Goal: Check status: Check status

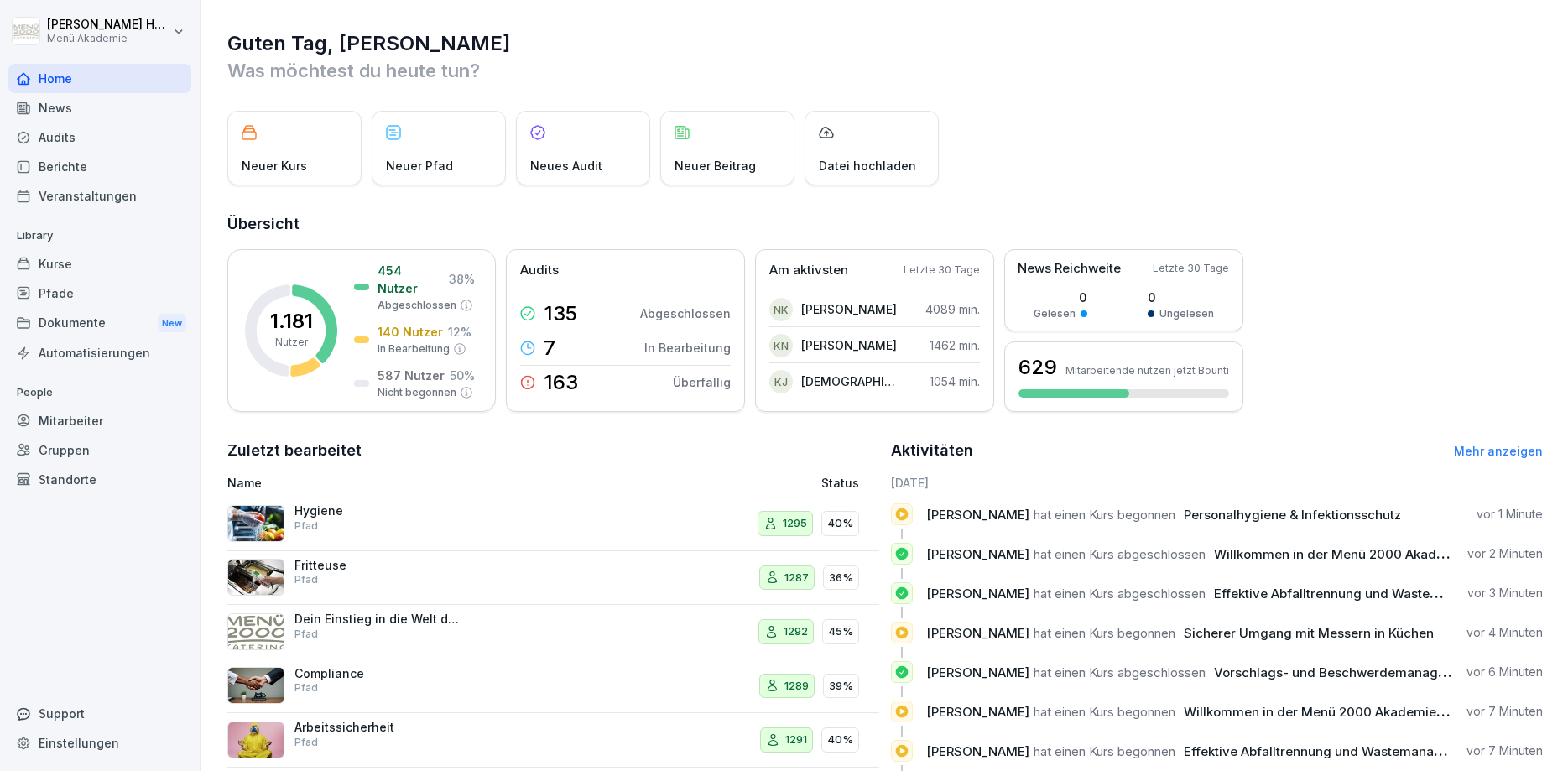
click at [56, 140] on div "Audits" at bounding box center [99, 137] width 183 height 29
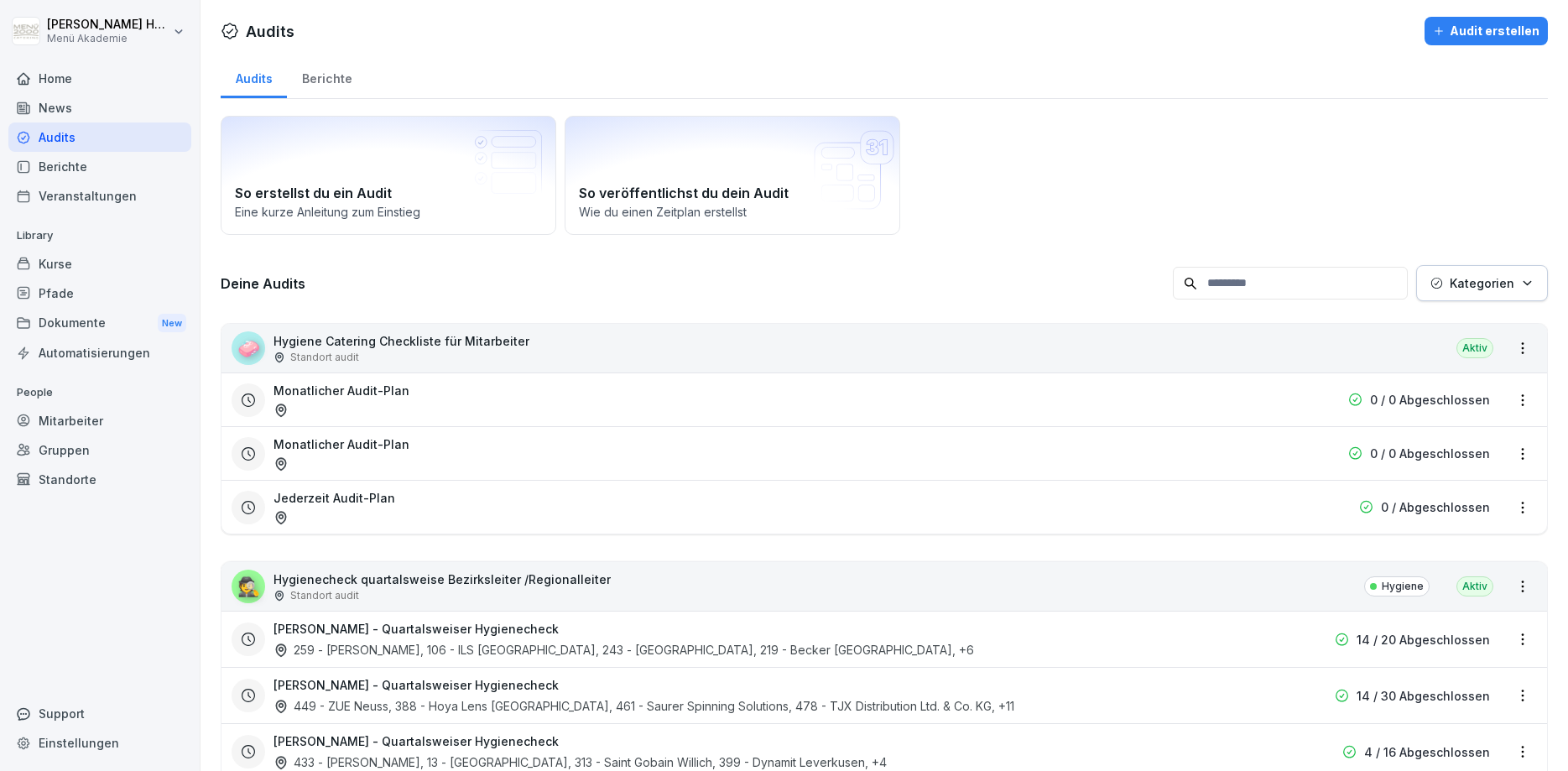
click at [319, 74] on div "Berichte" at bounding box center [327, 77] width 80 height 43
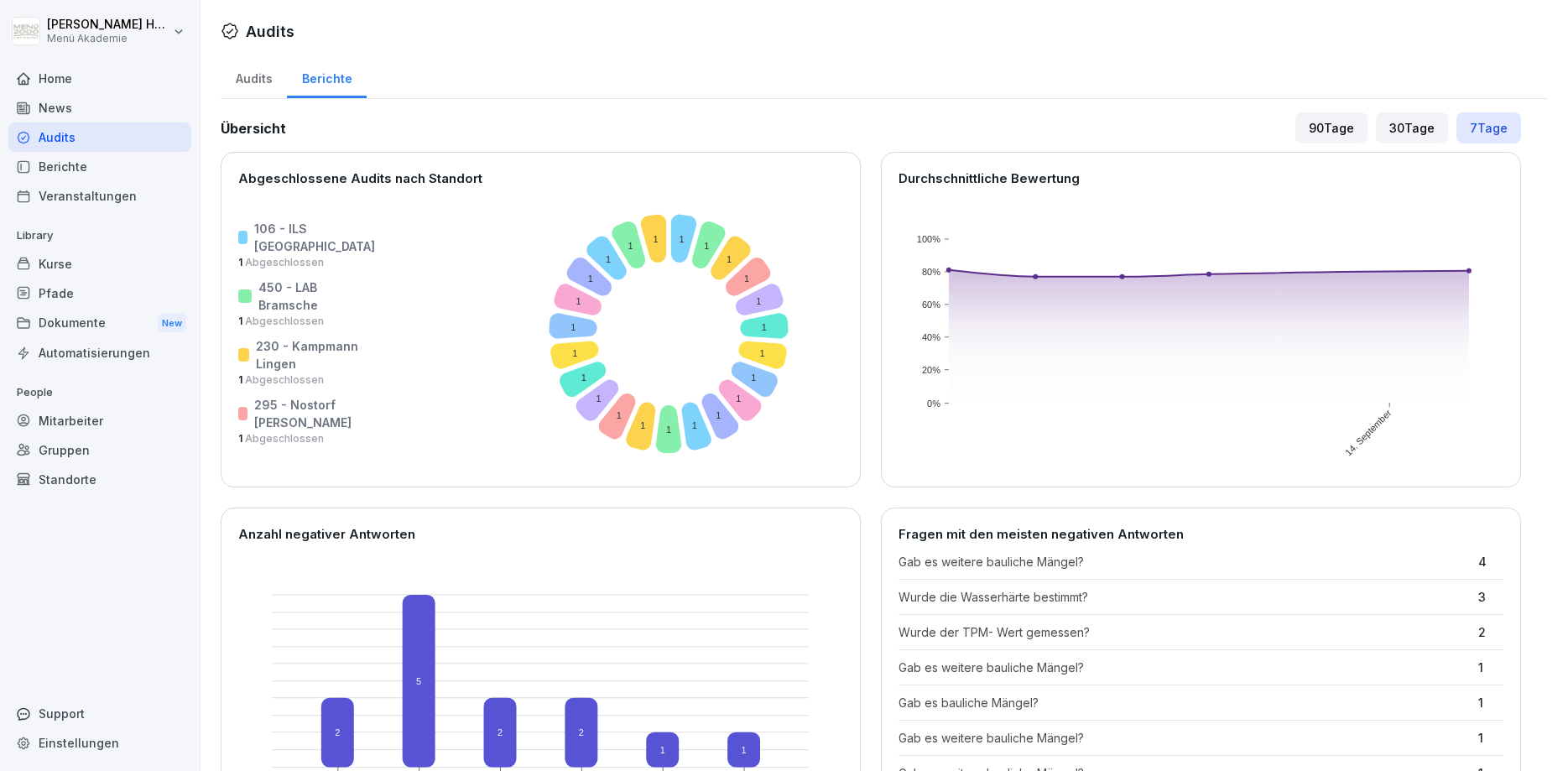
click at [1400, 126] on div "30 Tage" at bounding box center [1411, 128] width 72 height 31
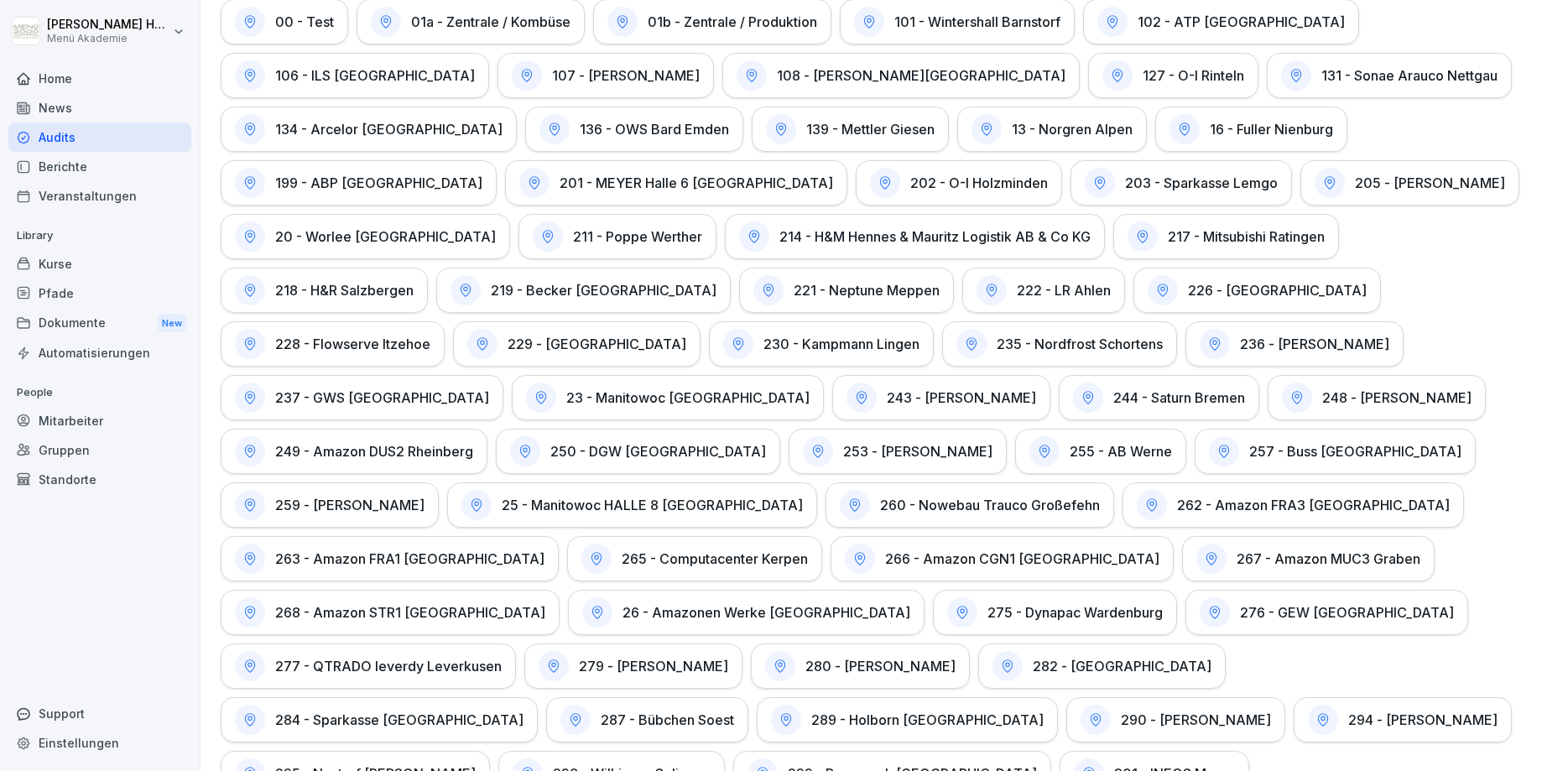
scroll to position [906, 0]
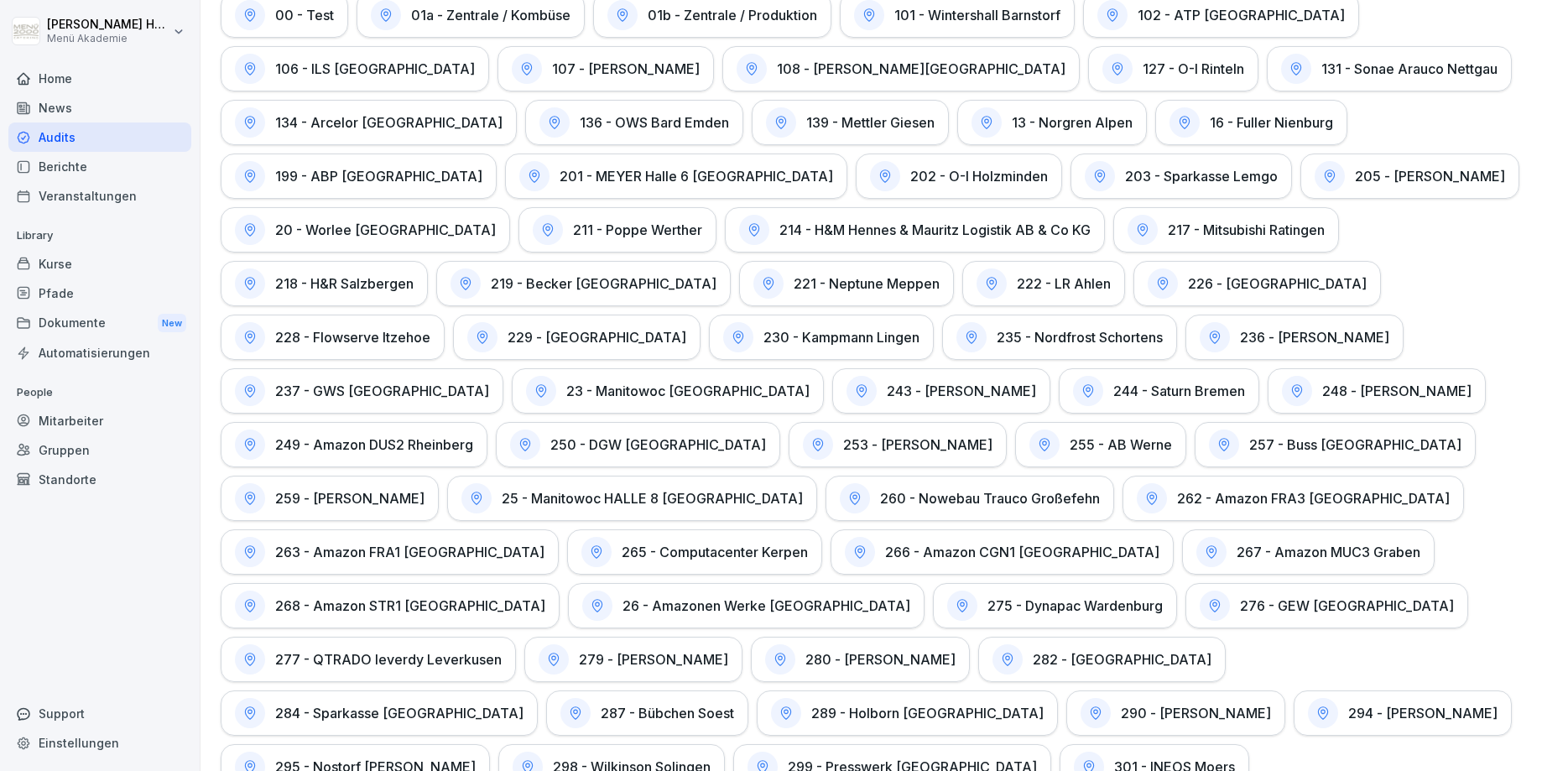
click at [716, 275] on h1 "219 - Becker [GEOGRAPHIC_DATA]" at bounding box center [603, 283] width 225 height 17
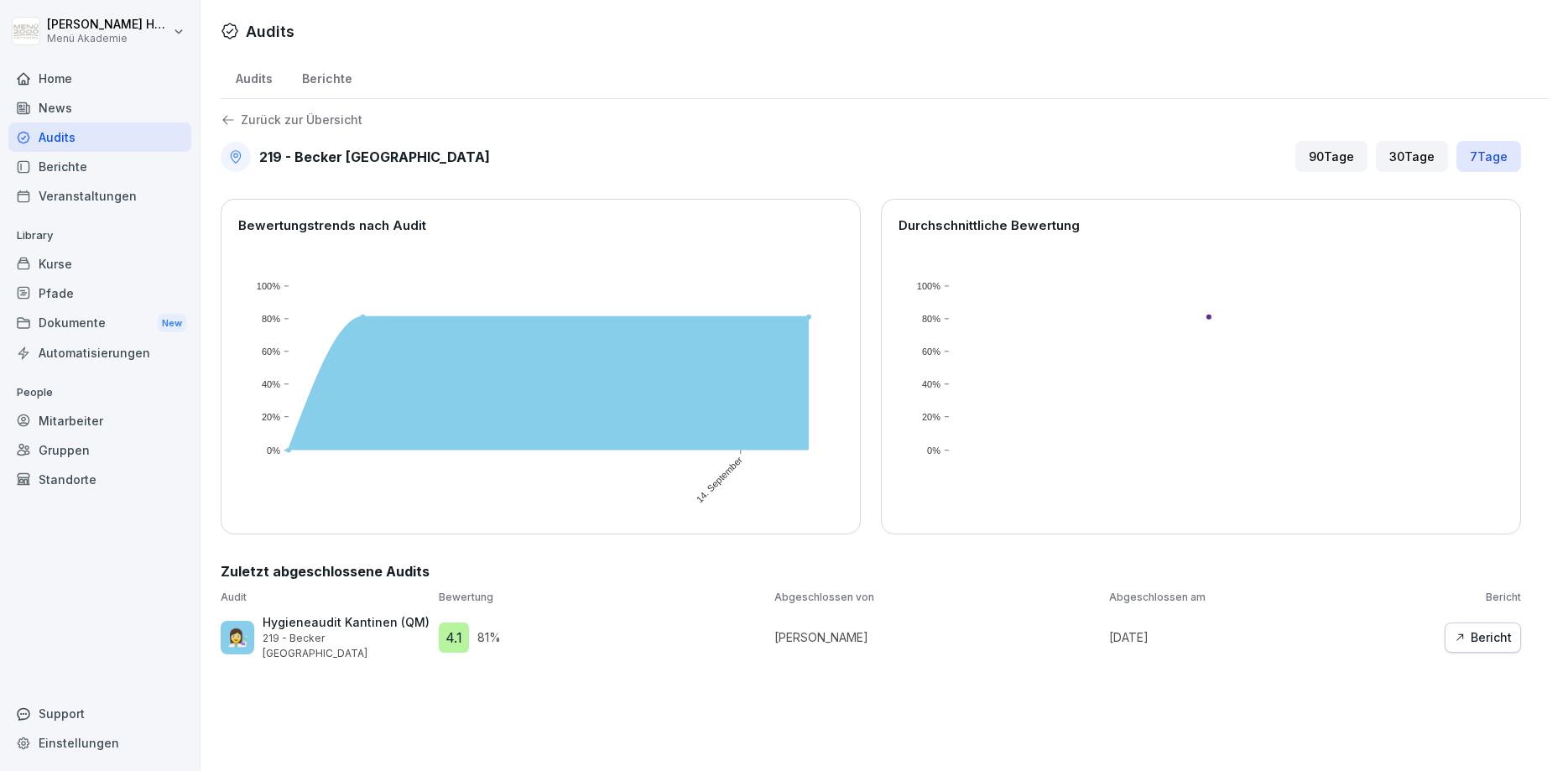
click at [1499, 634] on div "Bericht" at bounding box center [1483, 637] width 58 height 19
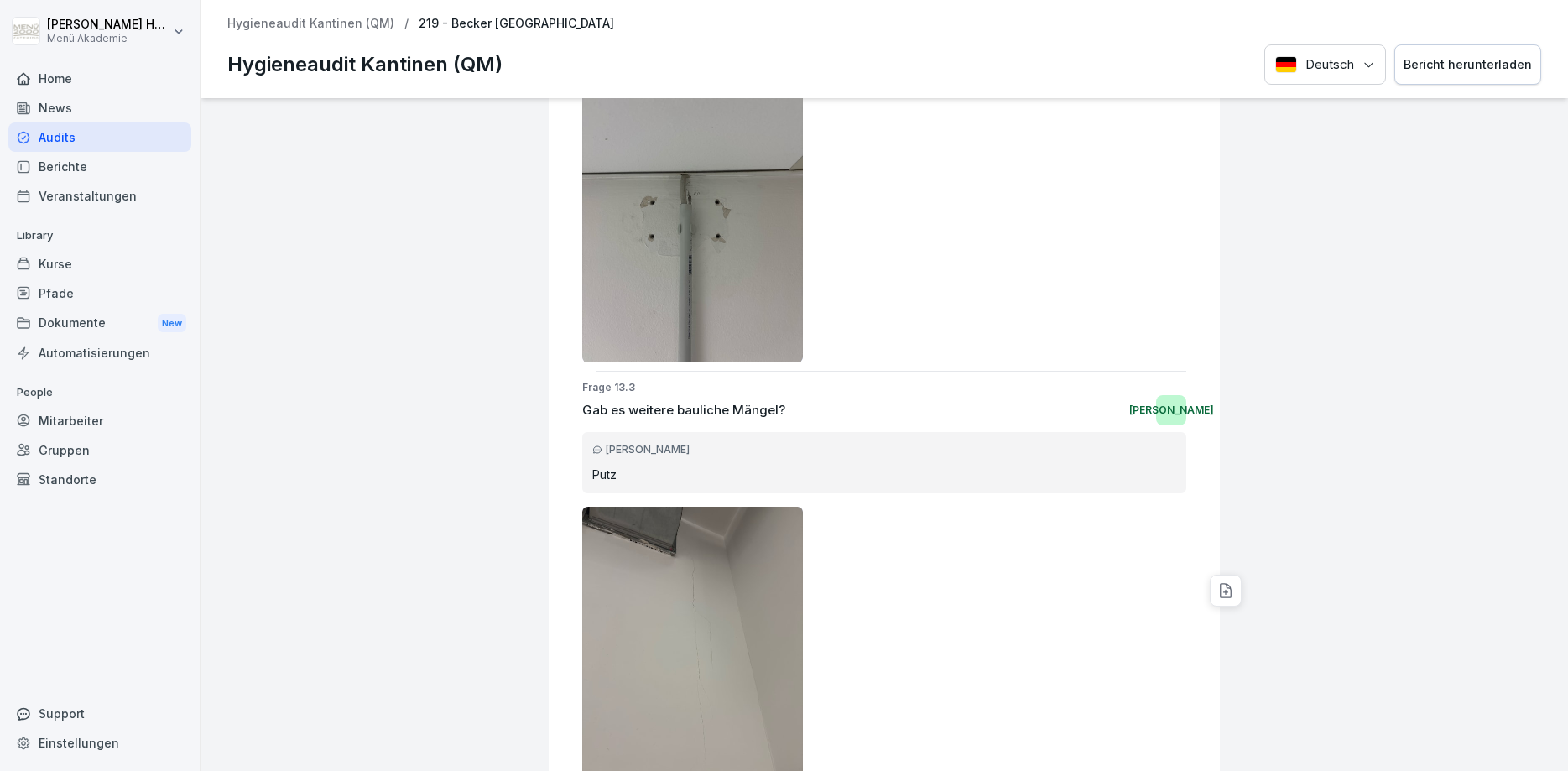
scroll to position [14309, 0]
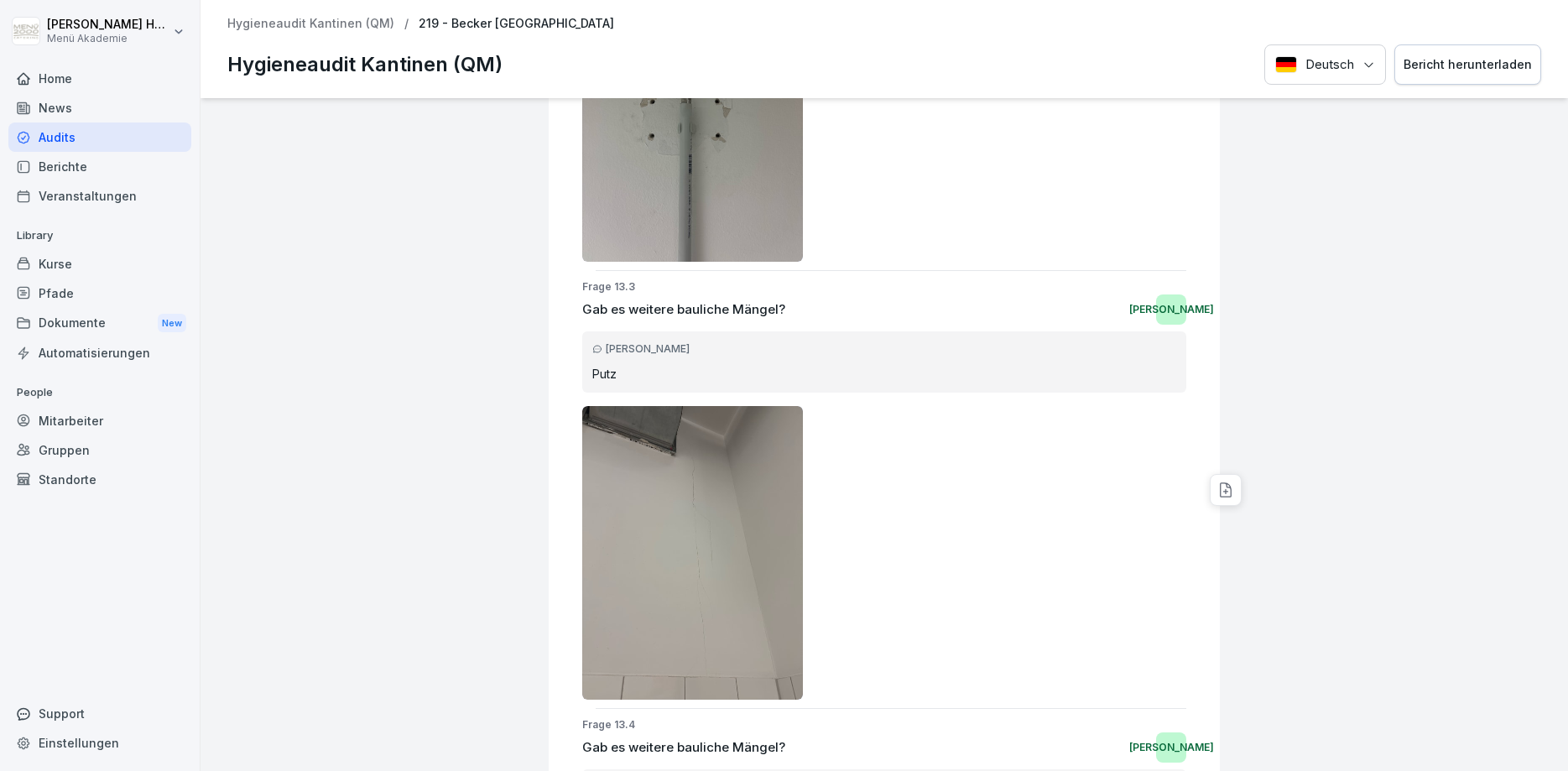
click at [860, 592] on div "Frage 13.1 Gab es bauliche Mängel? Ja [PERSON_NAME] Klappe schließen in Spülküc…" at bounding box center [885, 305] width 604 height 2418
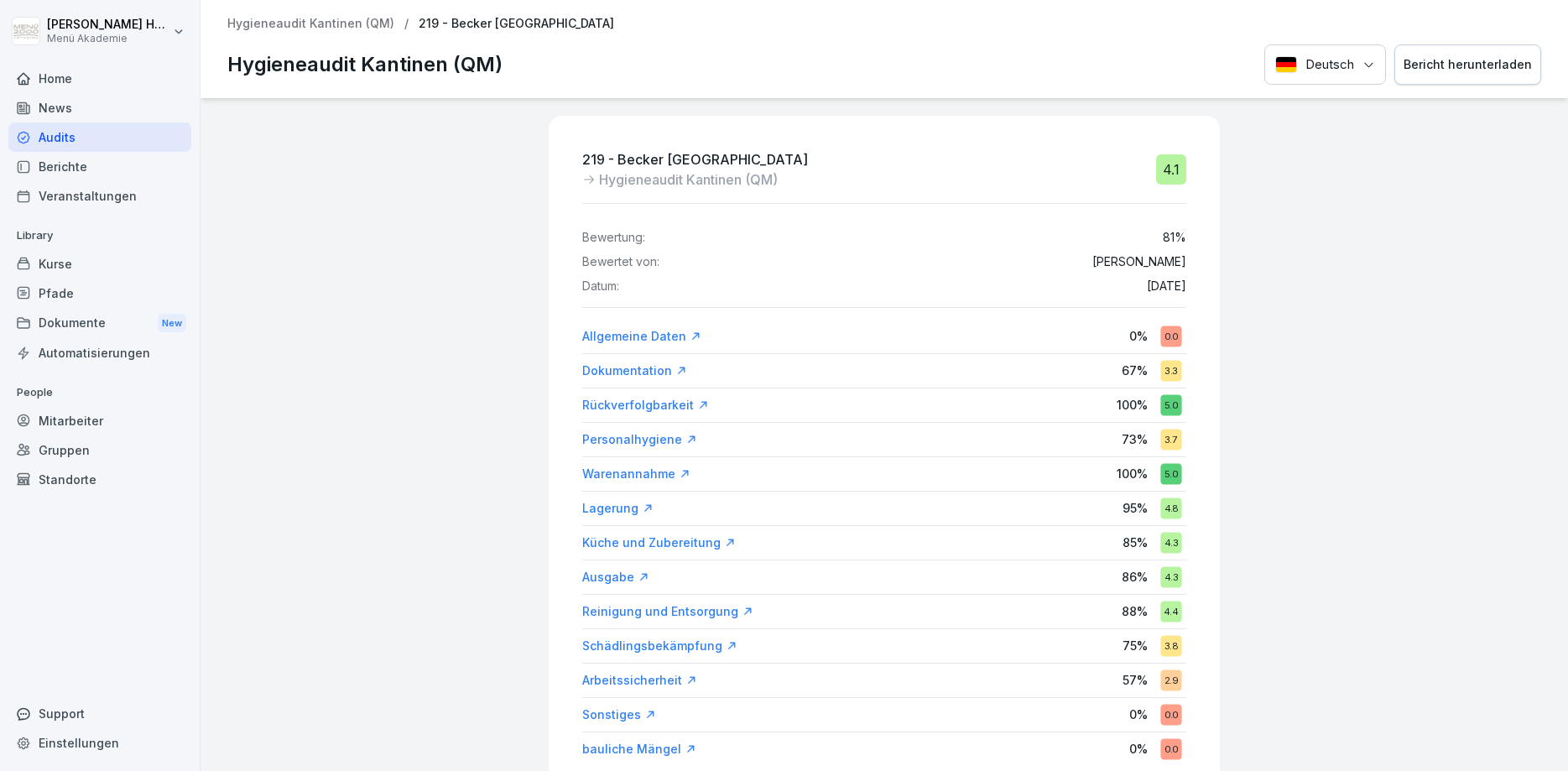
scroll to position [0, 0]
click at [55, 141] on div "Audits" at bounding box center [99, 137] width 183 height 29
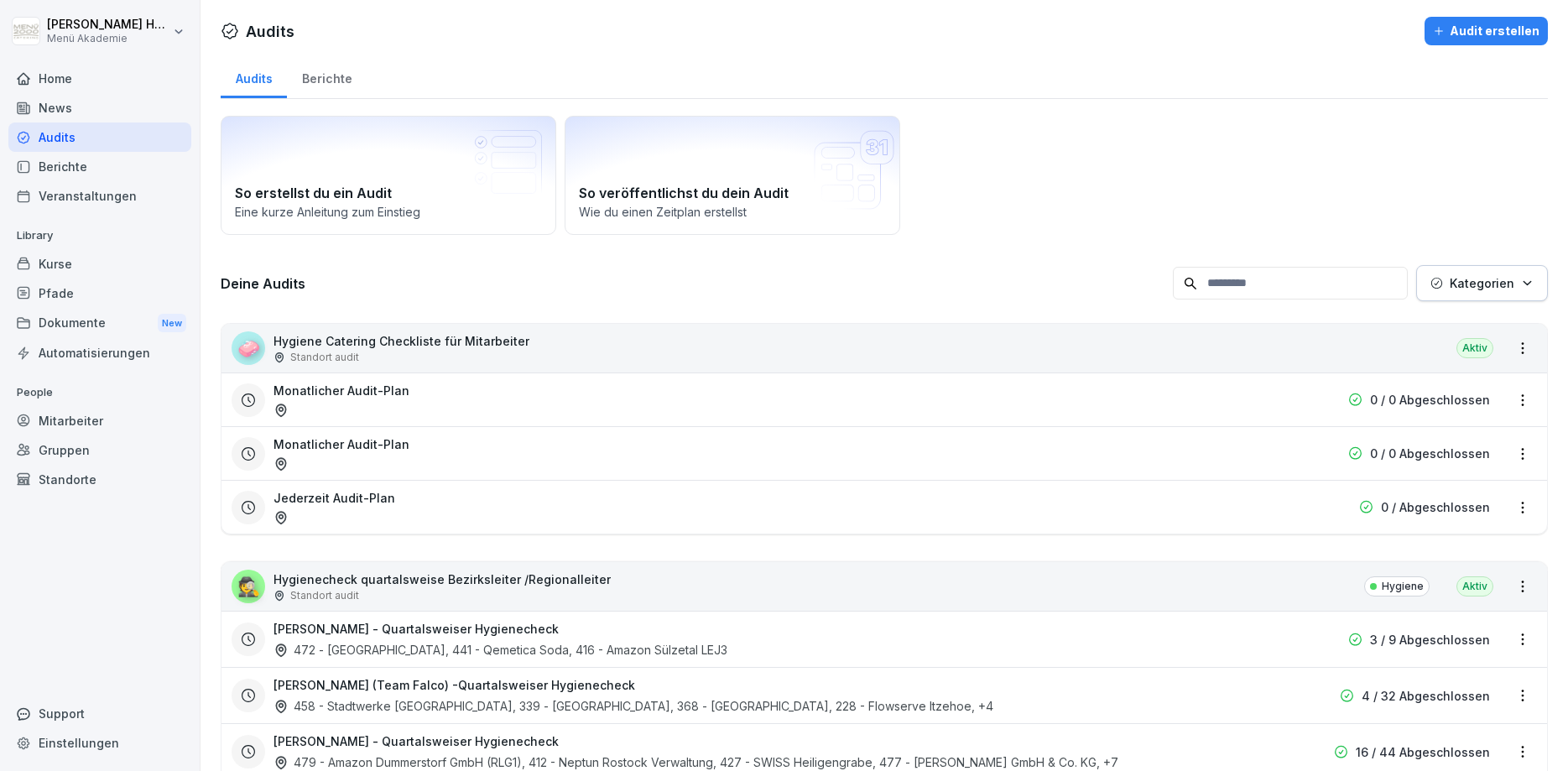
click at [1518, 641] on html "[PERSON_NAME] Menü Akademie Home News Audits Berichte Veranstaltungen Library K…" at bounding box center [784, 385] width 1568 height 771
click at [1000, 235] on html "[PERSON_NAME] Menü Akademie Home News Audits Berichte Veranstaltungen Library K…" at bounding box center [784, 385] width 1568 height 771
click at [307, 81] on div "Berichte" at bounding box center [327, 77] width 80 height 43
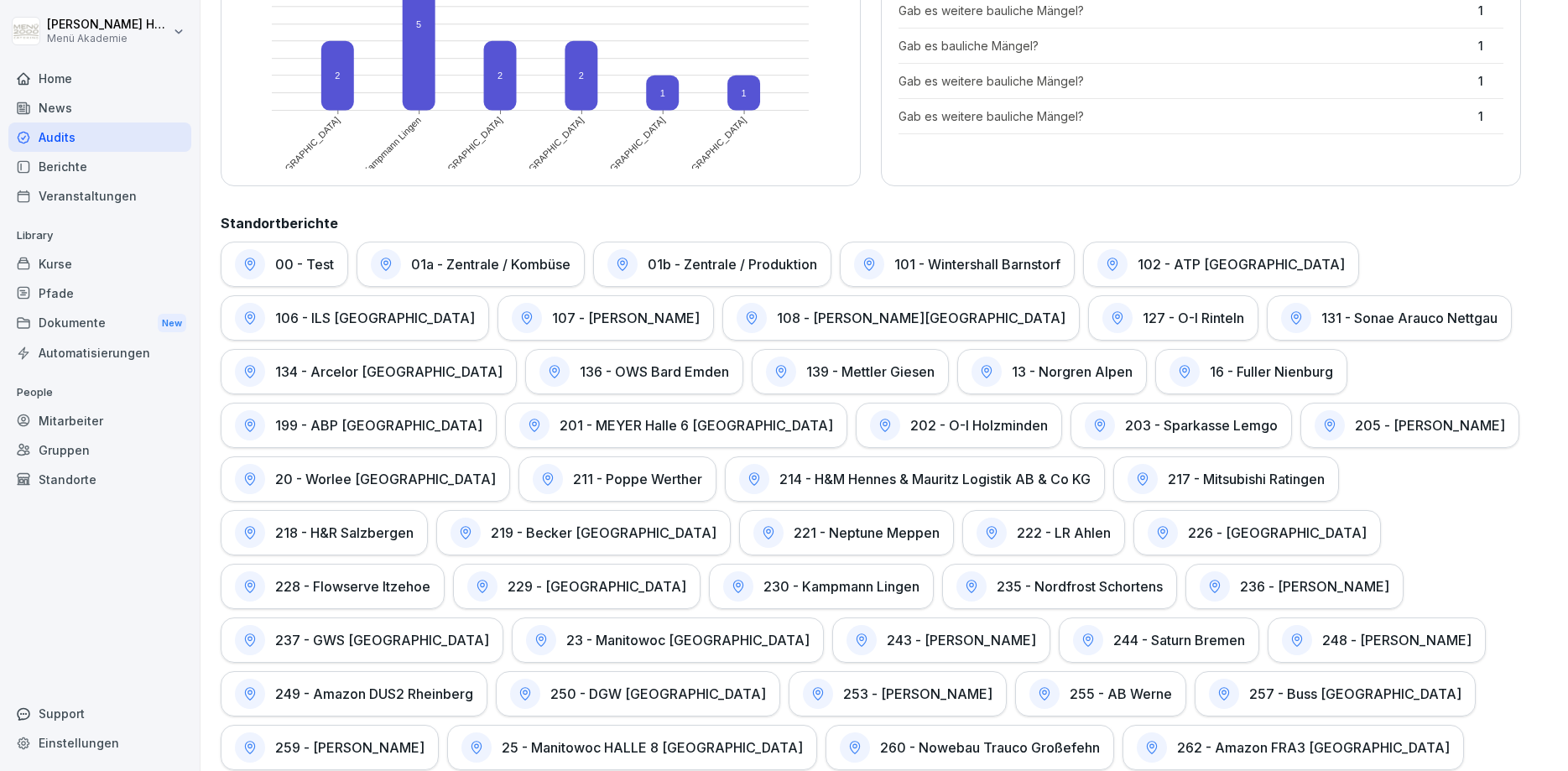
scroll to position [625, 0]
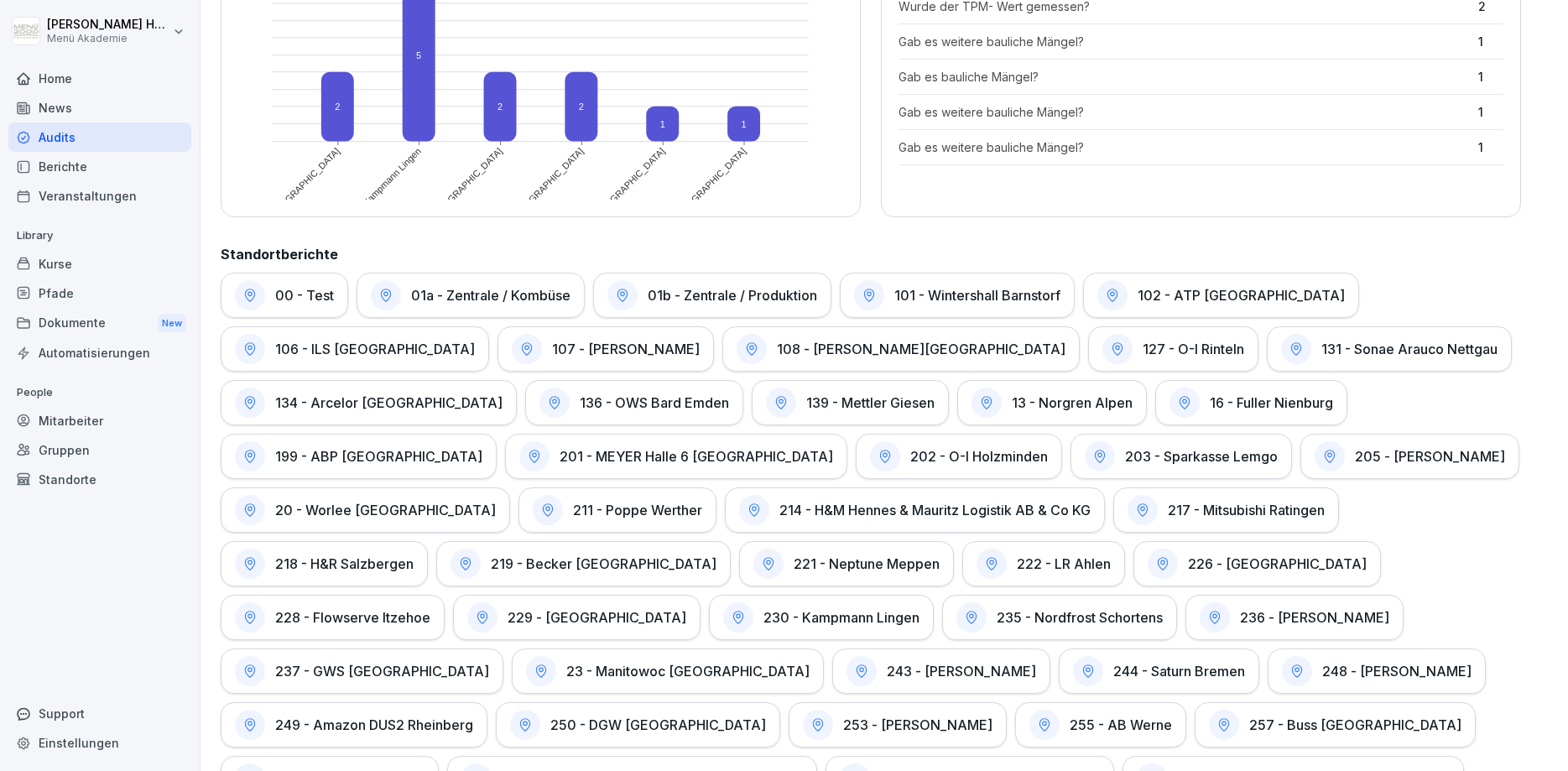
click at [475, 340] on h1 "106 - ILS [GEOGRAPHIC_DATA]" at bounding box center [375, 348] width 199 height 17
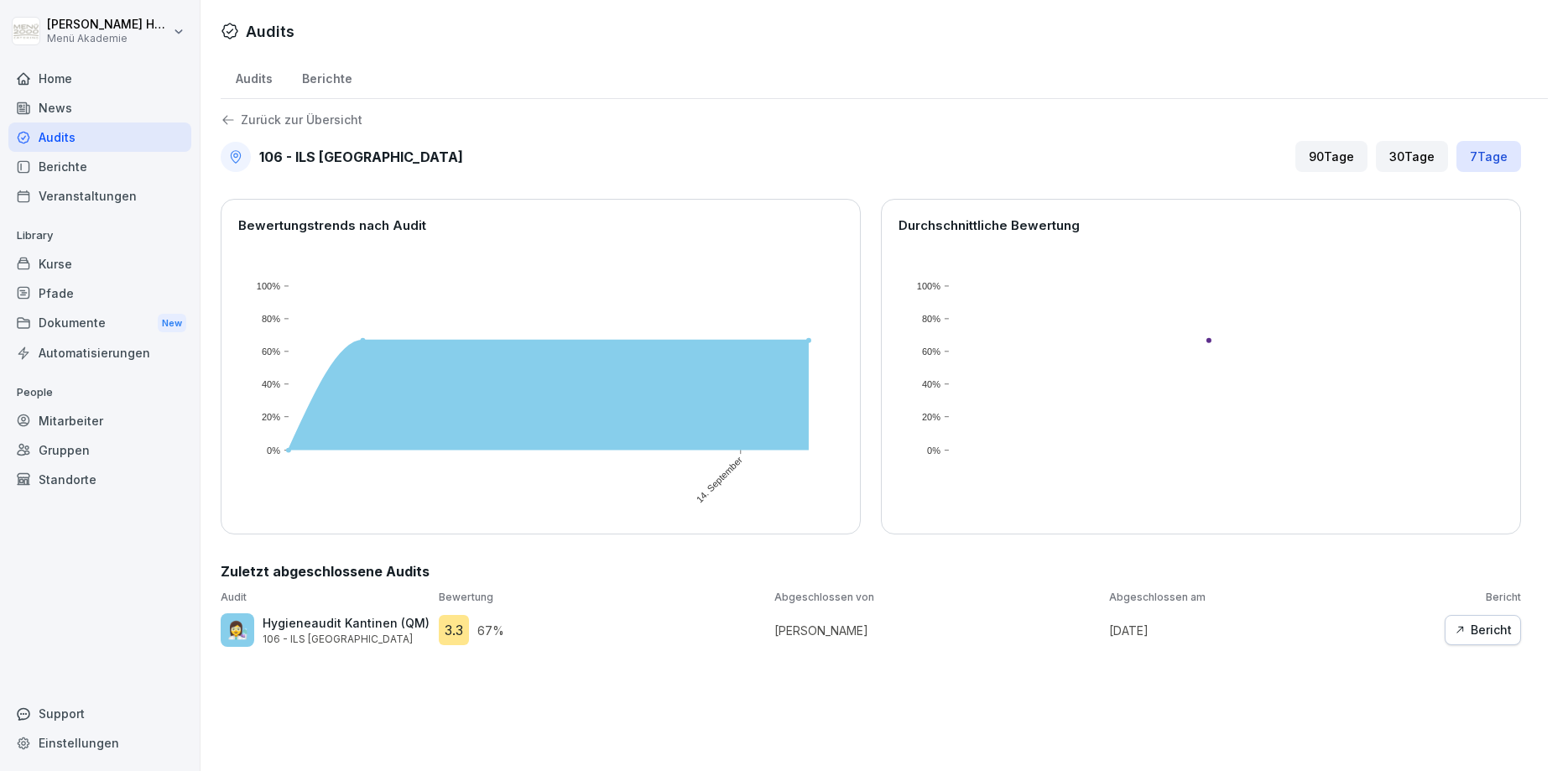
click at [1459, 626] on icon "button" at bounding box center [1459, 629] width 7 height 7
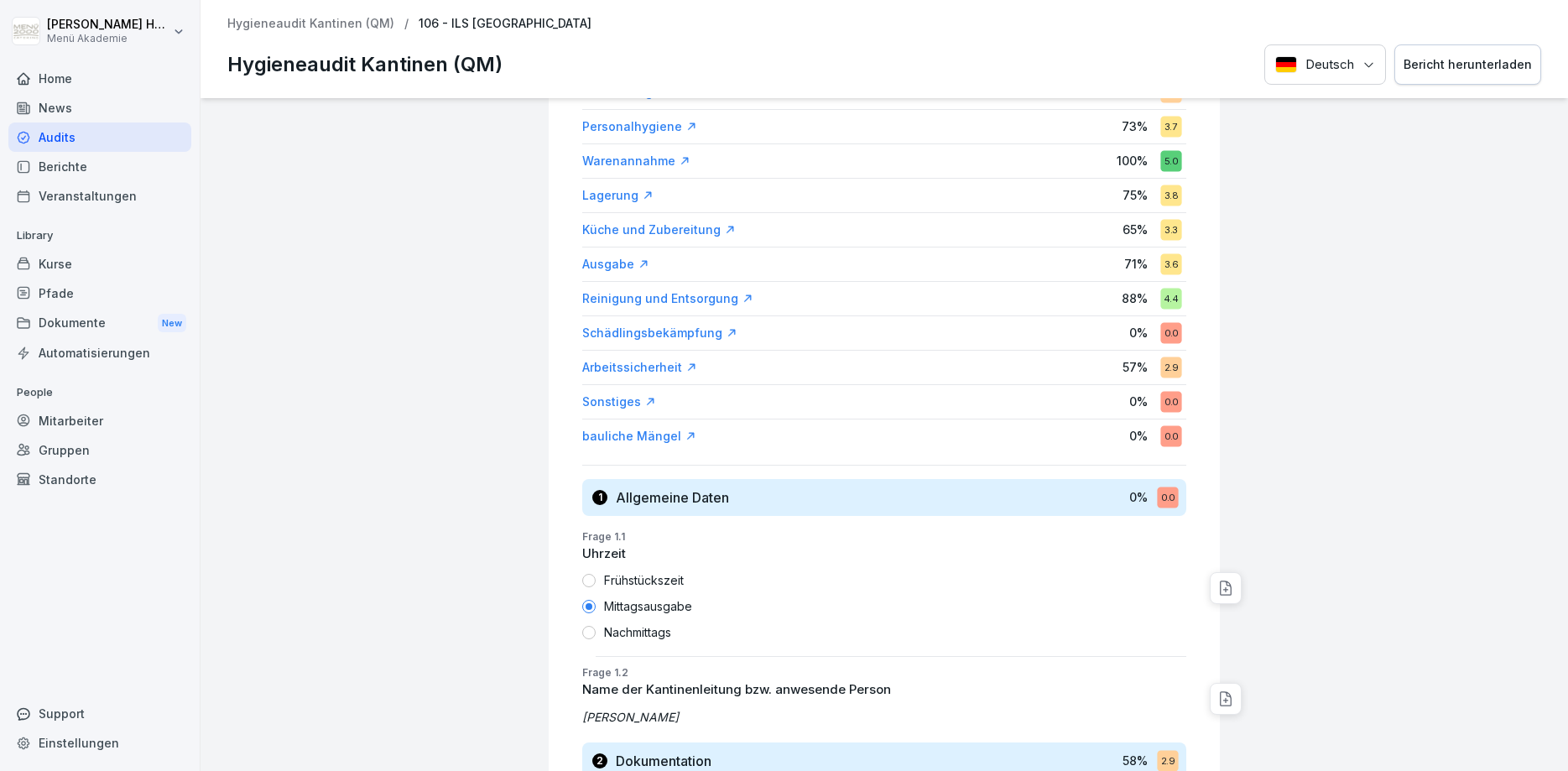
scroll to position [101, 0]
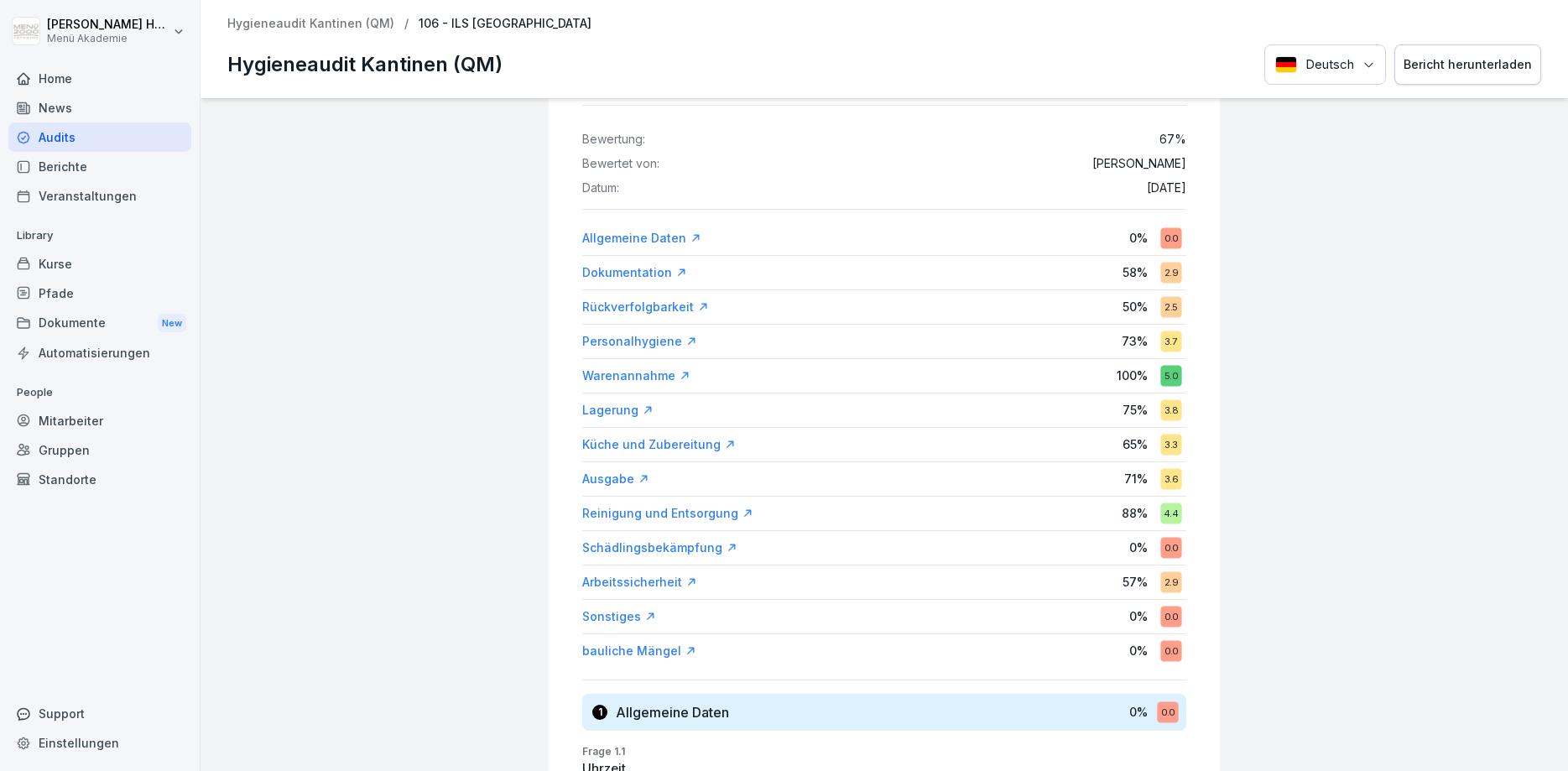
click at [45, 137] on div "Audits" at bounding box center [99, 137] width 183 height 29
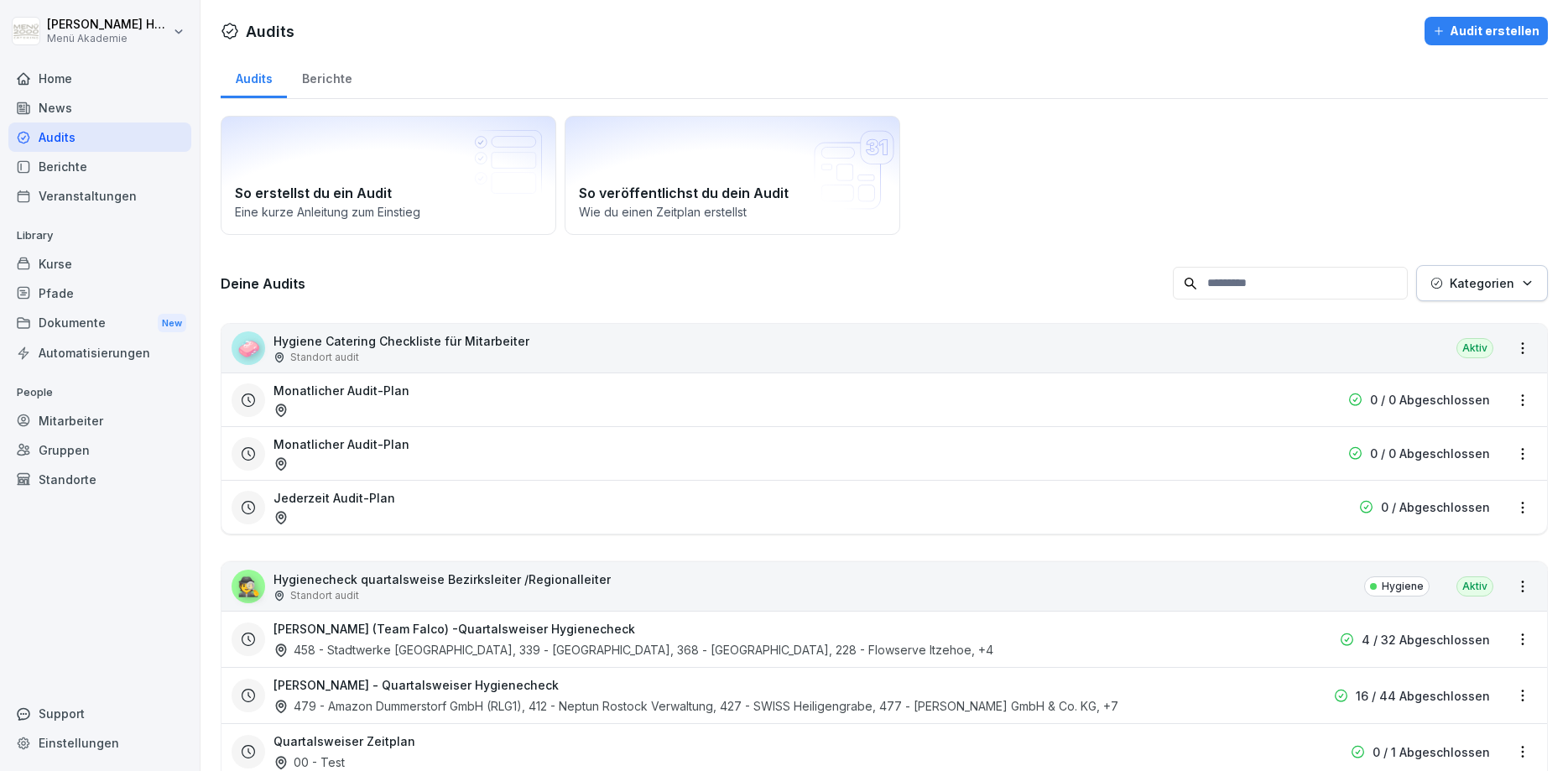
click at [324, 77] on div "Berichte" at bounding box center [327, 77] width 80 height 43
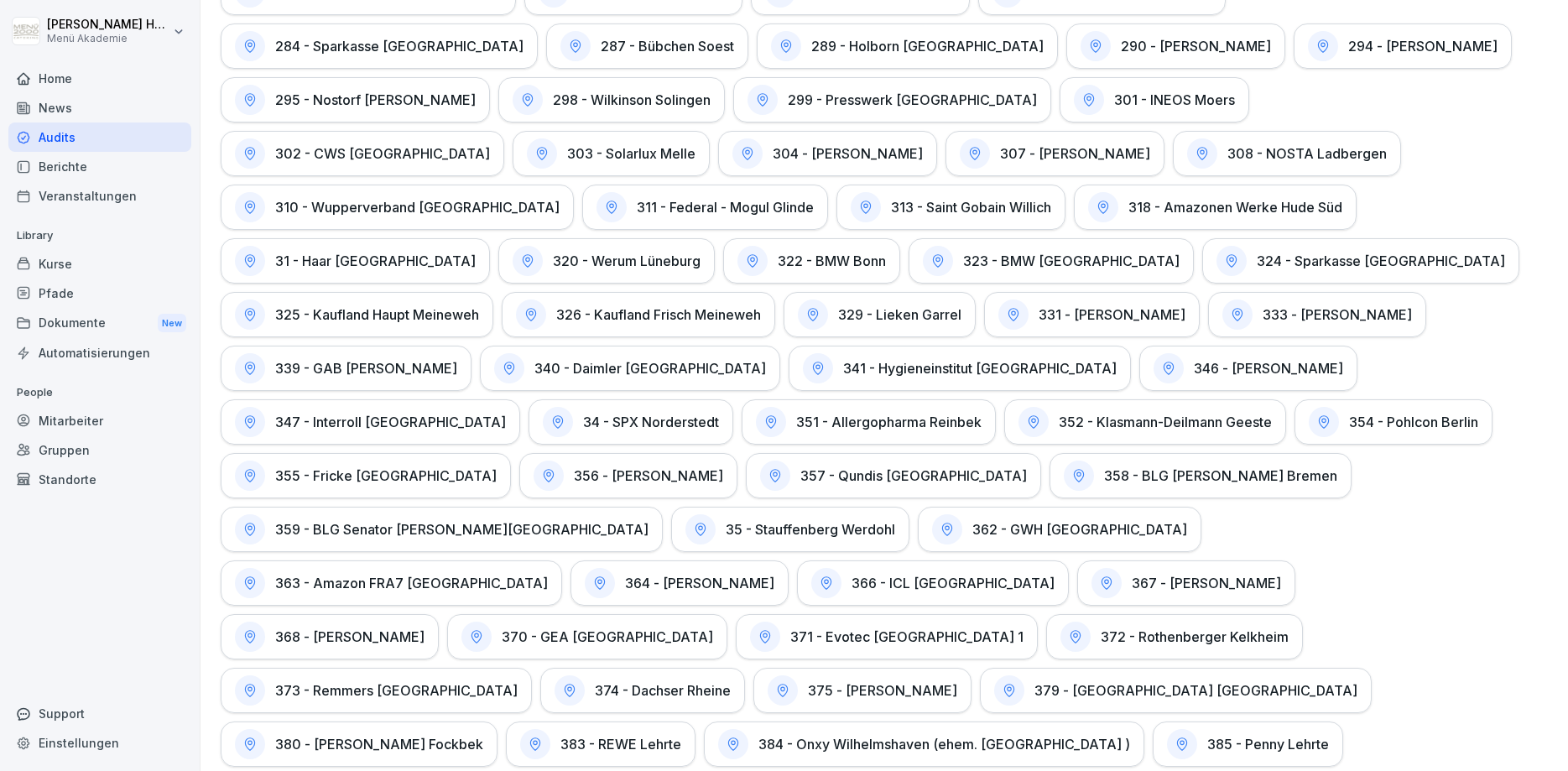
scroll to position [1532, 0]
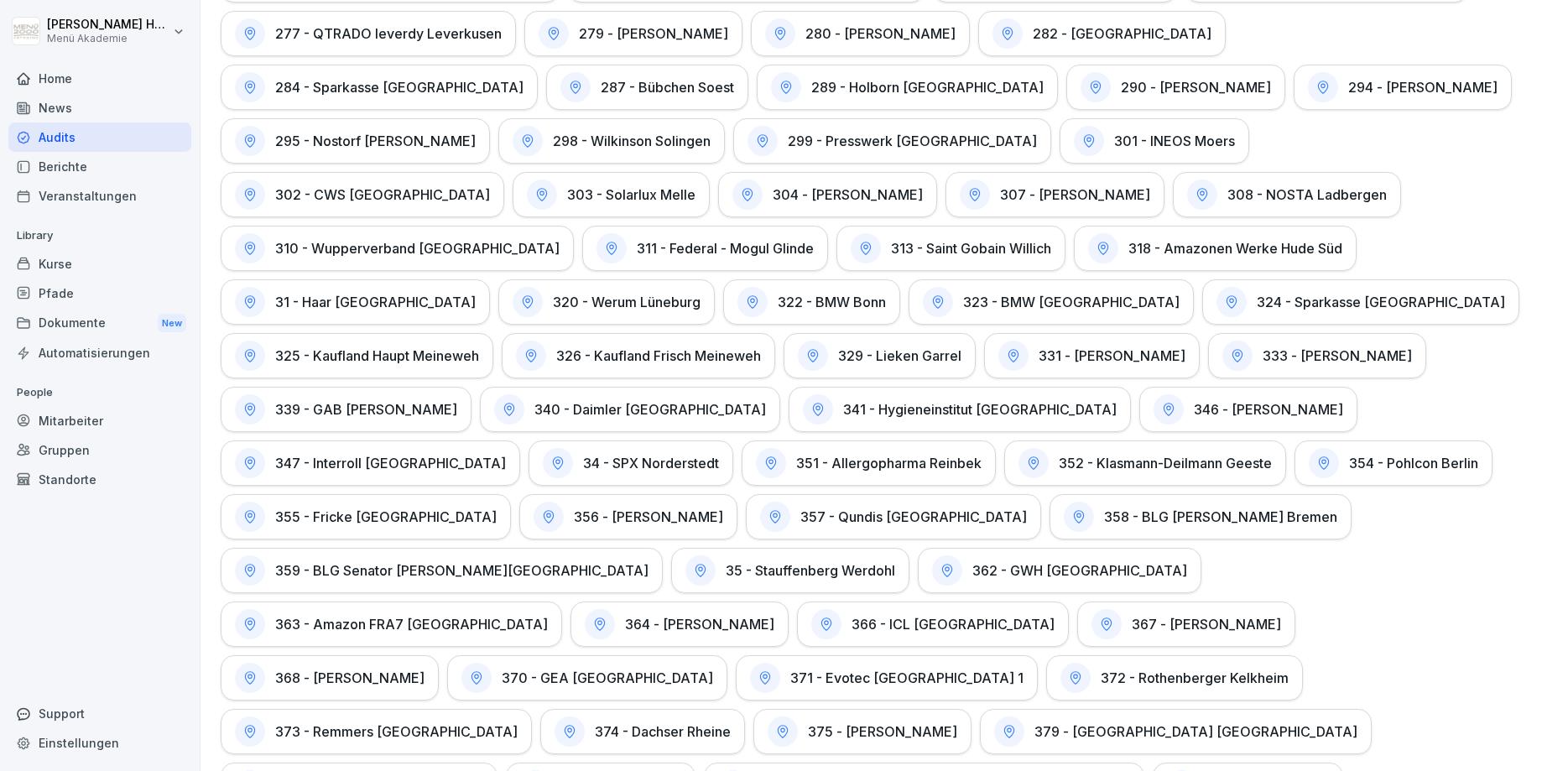
click at [476, 133] on h1 "295 - Nostorf [PERSON_NAME]" at bounding box center [375, 141] width 200 height 17
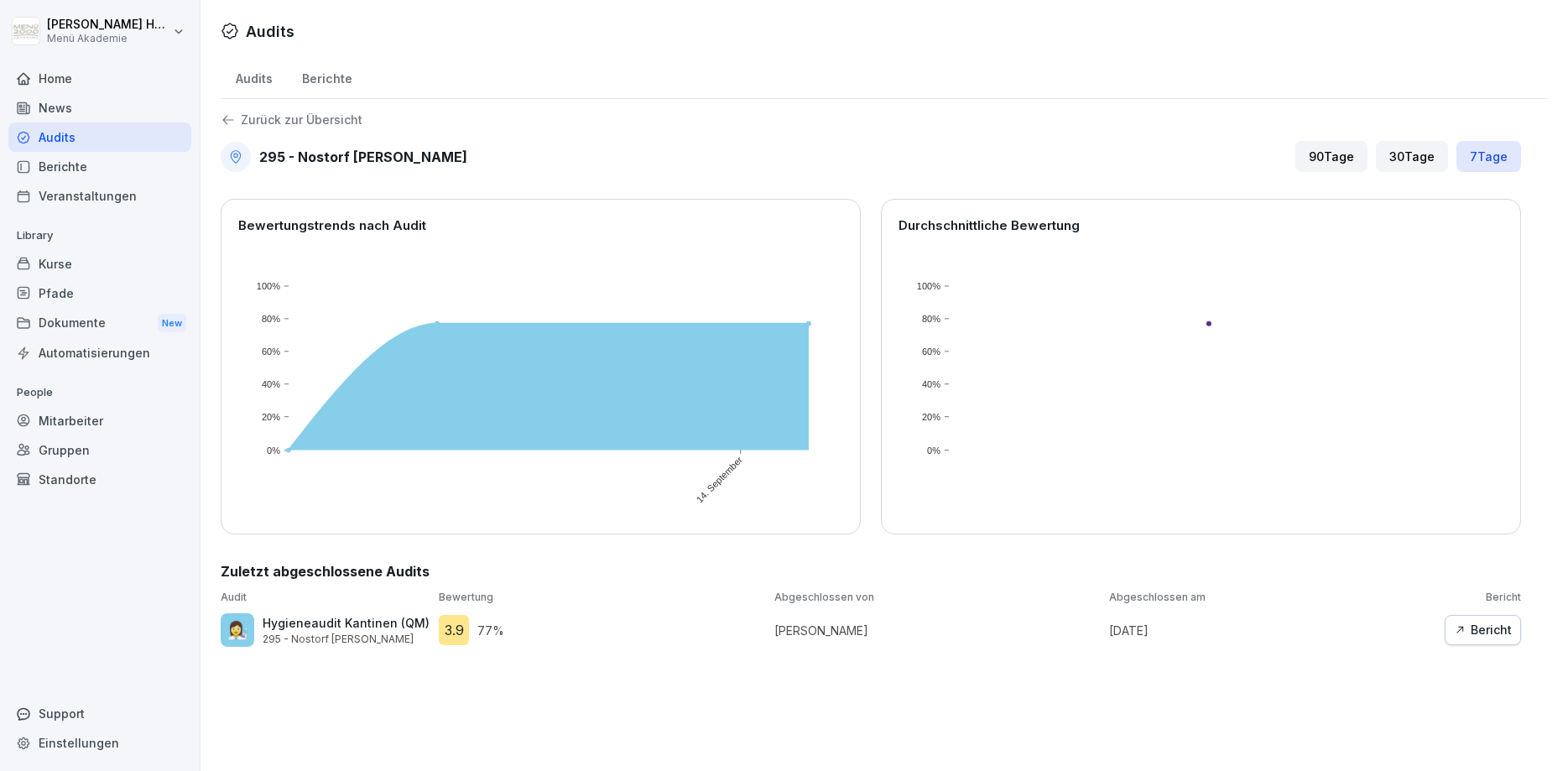
click at [1459, 636] on div "Bericht" at bounding box center [1483, 629] width 58 height 19
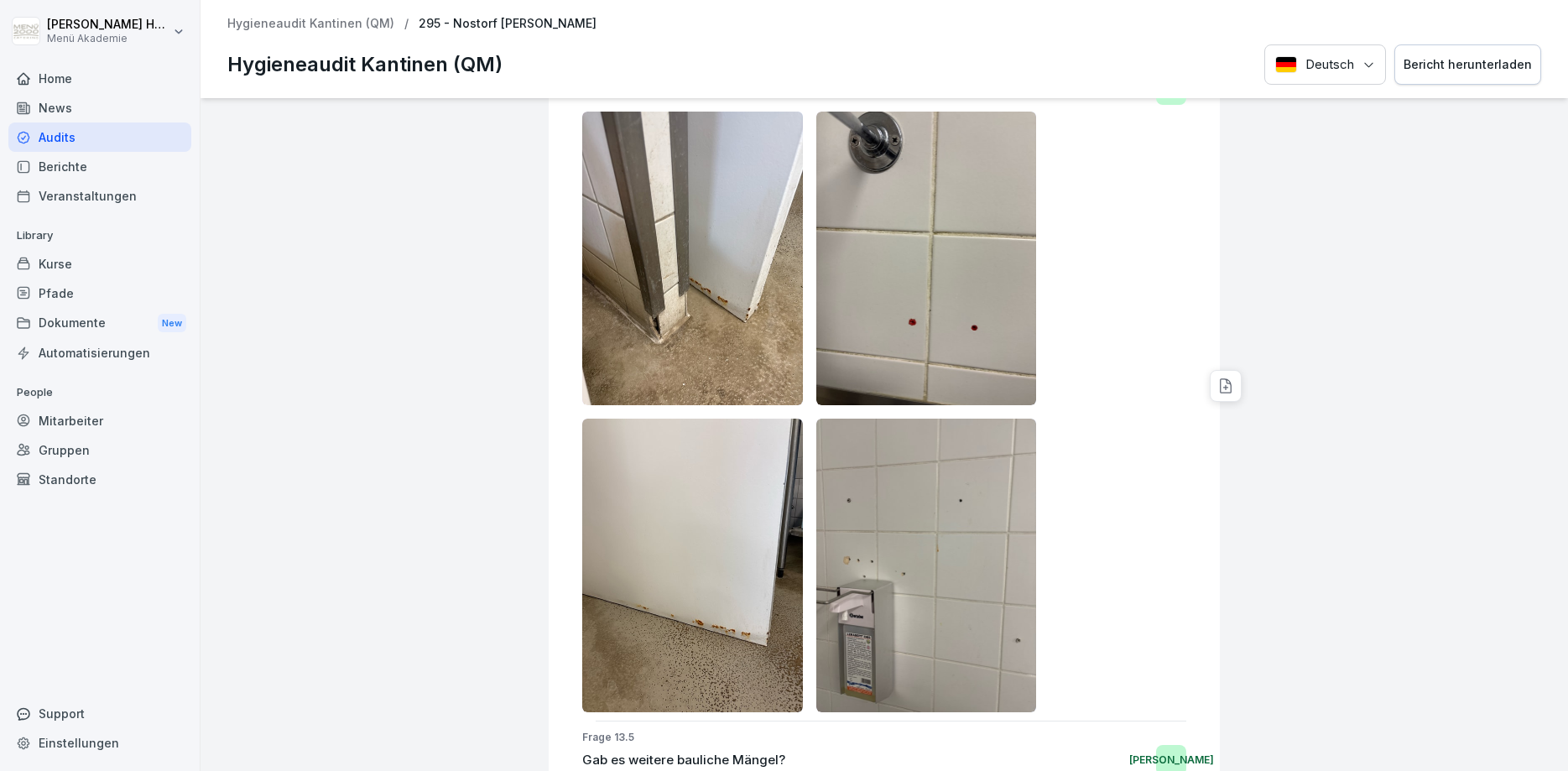
scroll to position [14328, 0]
